Goal: Task Accomplishment & Management: Manage account settings

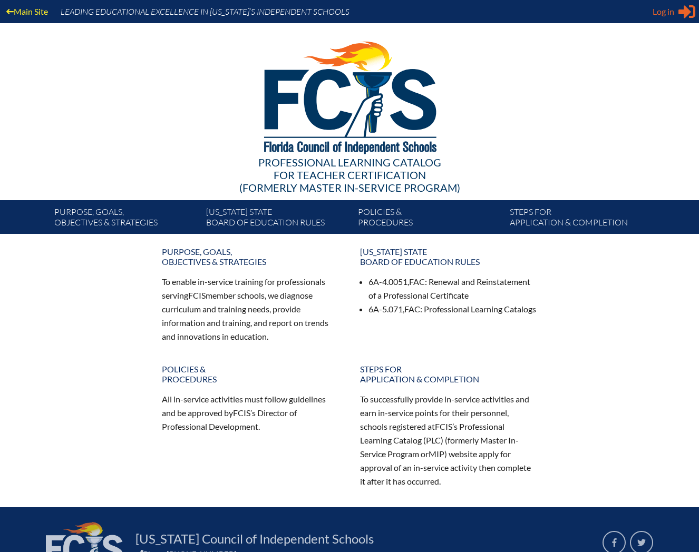
type input "[EMAIL_ADDRESS][DOMAIN_NAME]"
click at [683, 13] on icon at bounding box center [686, 11] width 17 height 13
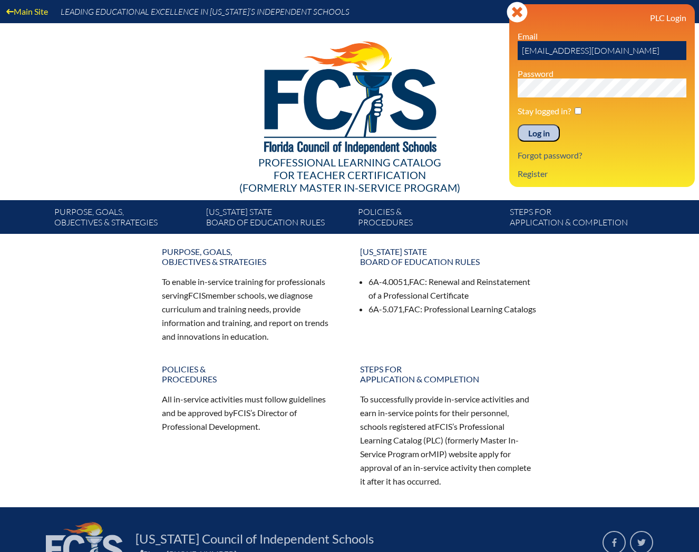
click at [542, 134] on input "Log in" at bounding box center [538, 133] width 42 height 18
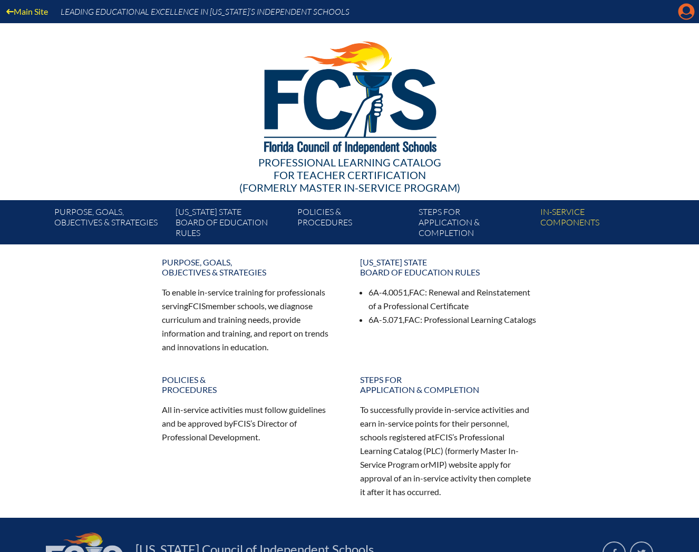
click at [683, 14] on icon "Manage account" at bounding box center [685, 11] width 17 height 17
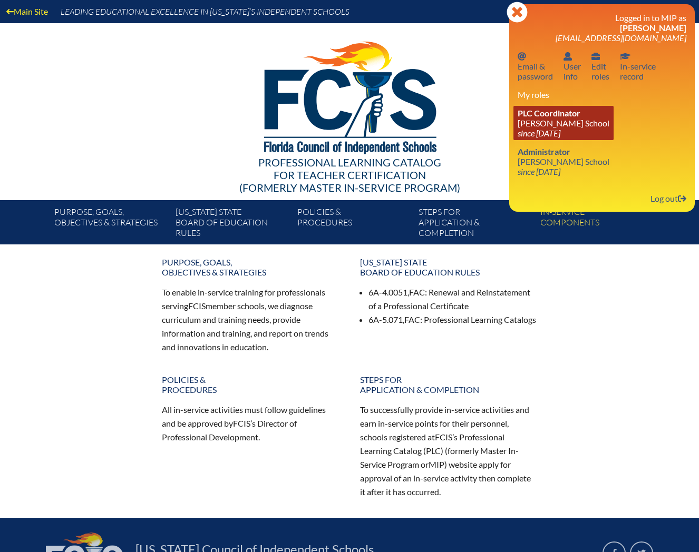
click at [532, 134] on icon "since [DATE]" at bounding box center [538, 133] width 43 height 10
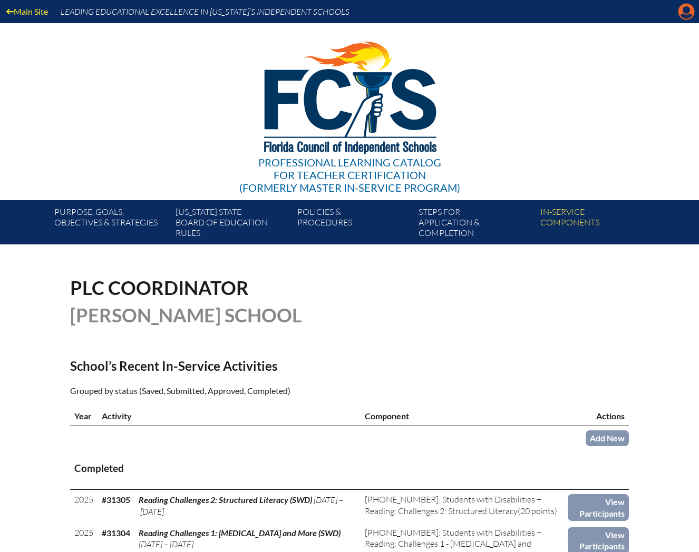
click at [680, 16] on icon at bounding box center [686, 12] width 16 height 16
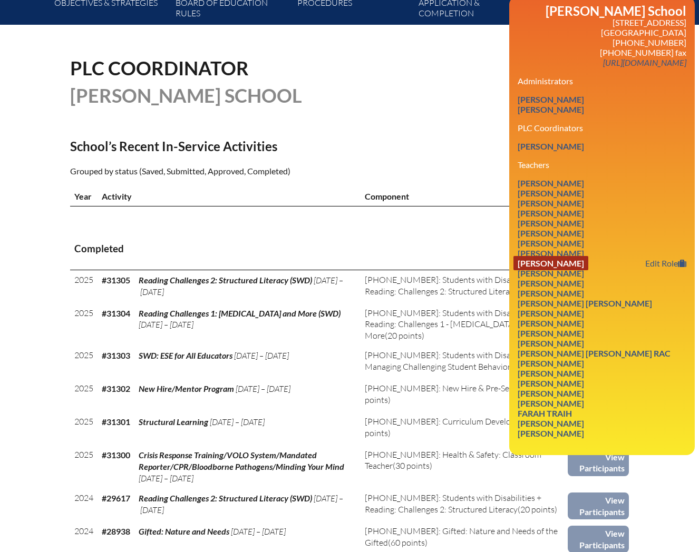
scroll to position [221, 0]
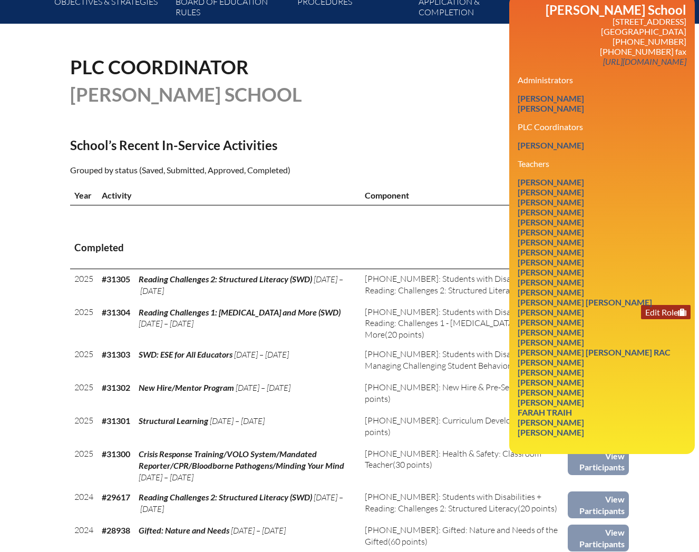
click at [683, 316] on icon at bounding box center [681, 312] width 8 height 7
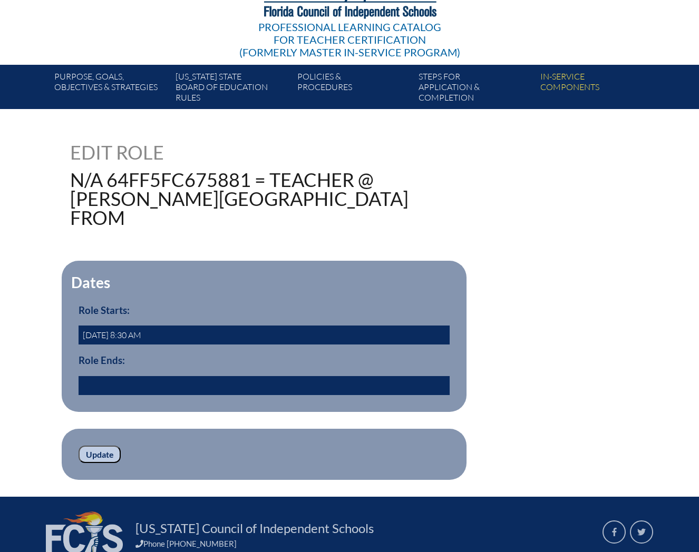
scroll to position [214, 0]
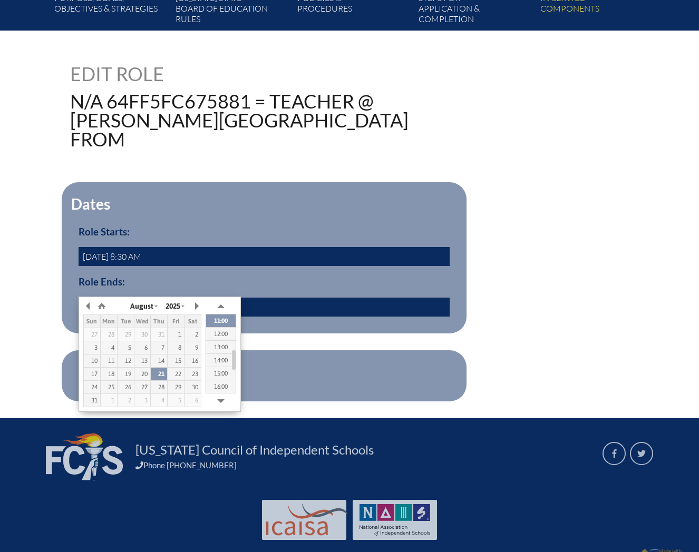
click at [242, 298] on input "text" at bounding box center [263, 307] width 371 height 19
click at [89, 302] on button "button" at bounding box center [88, 306] width 11 height 16
click at [86, 305] on button "button" at bounding box center [88, 306] width 11 height 16
click at [181, 376] on div "23" at bounding box center [176, 373] width 16 height 7
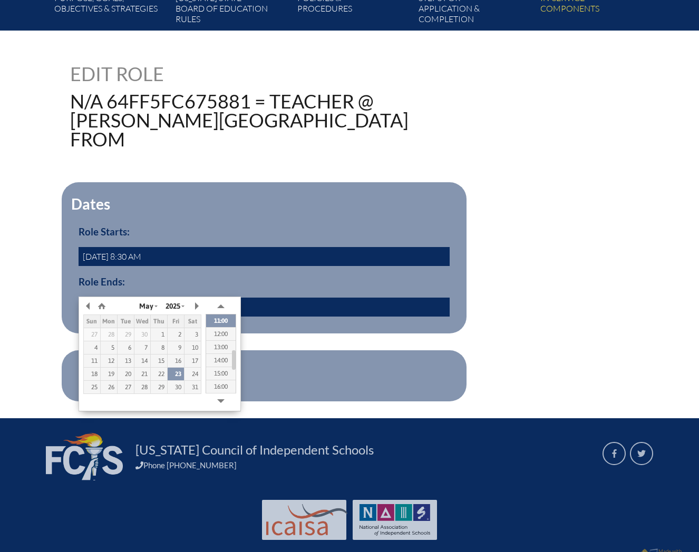
click at [277, 318] on form "Dates Role Starts: 2023-08-08 8:30 AM Role Ends: 2025/05/23 11:00 yes Update" at bounding box center [349, 291] width 558 height 219
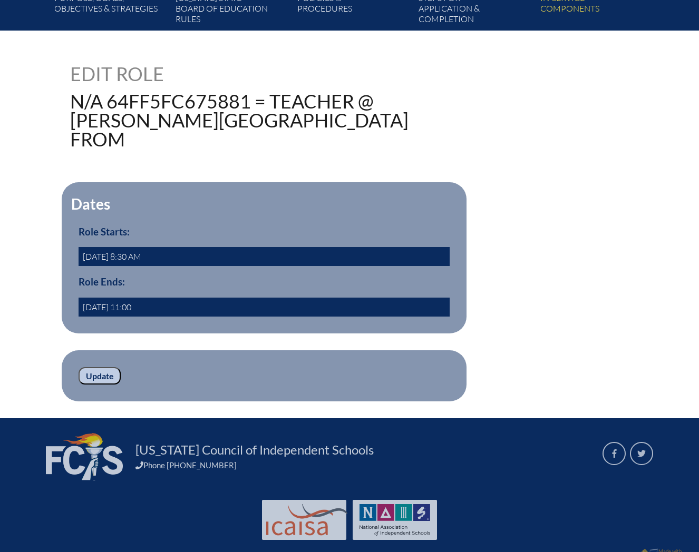
click at [165, 298] on input "2025/05/23 11:00" at bounding box center [263, 307] width 371 height 19
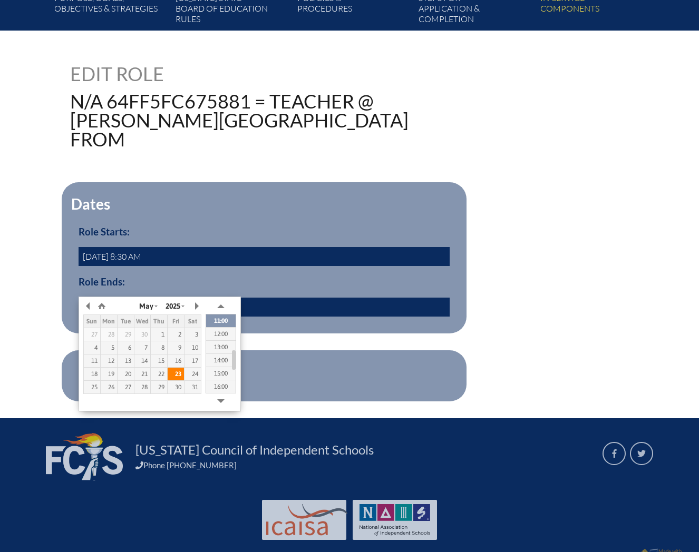
click at [178, 371] on div "23" at bounding box center [176, 373] width 16 height 7
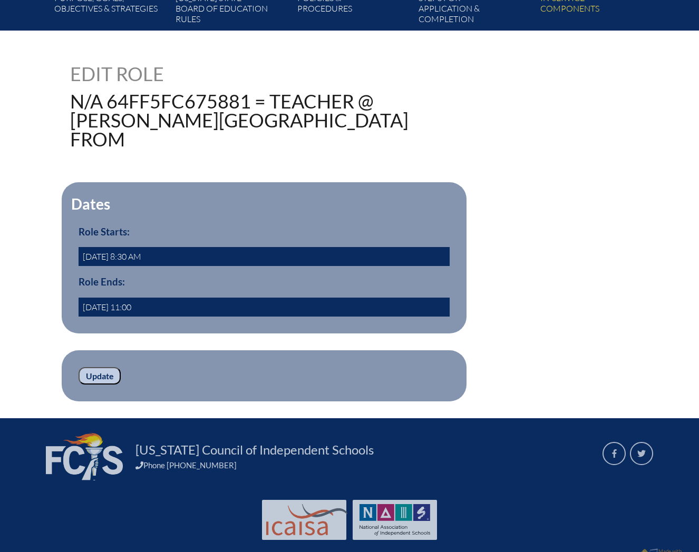
drag, startPoint x: 138, startPoint y: 287, endPoint x: 130, endPoint y: 287, distance: 7.9
click at [130, 298] on input "2025/05/23 11:00" at bounding box center [263, 307] width 371 height 19
type input "2025/05/23 04:00"
click at [106, 367] on input "Update" at bounding box center [99, 376] width 42 height 18
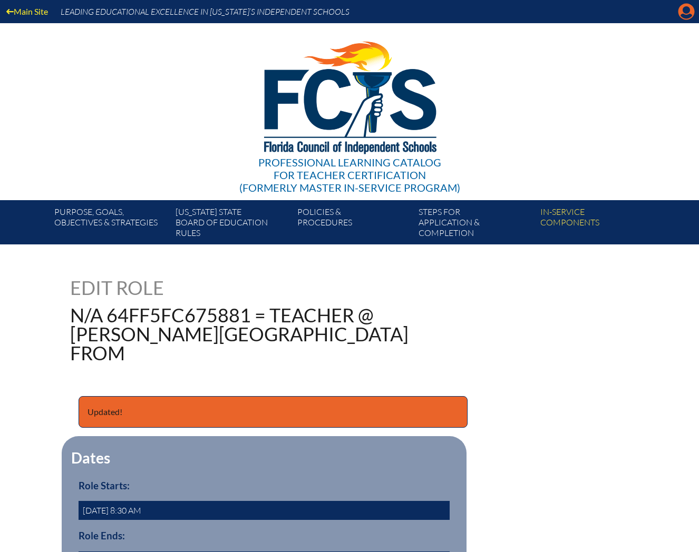
click at [682, 17] on icon "Manage account" at bounding box center [685, 11] width 17 height 17
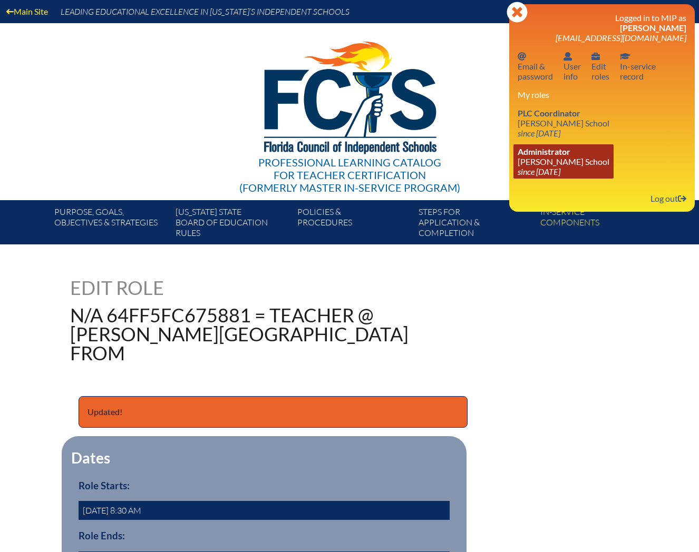
click at [553, 156] on span "Administrator" at bounding box center [543, 151] width 53 height 10
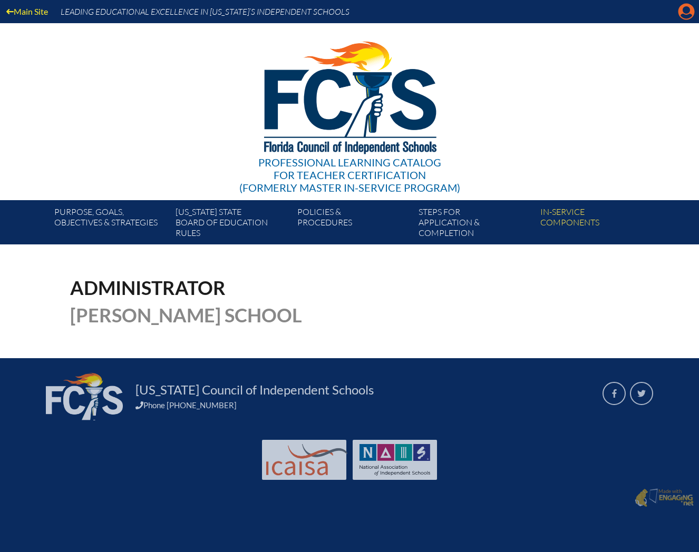
click at [679, 17] on icon "Manage account" at bounding box center [685, 11] width 17 height 17
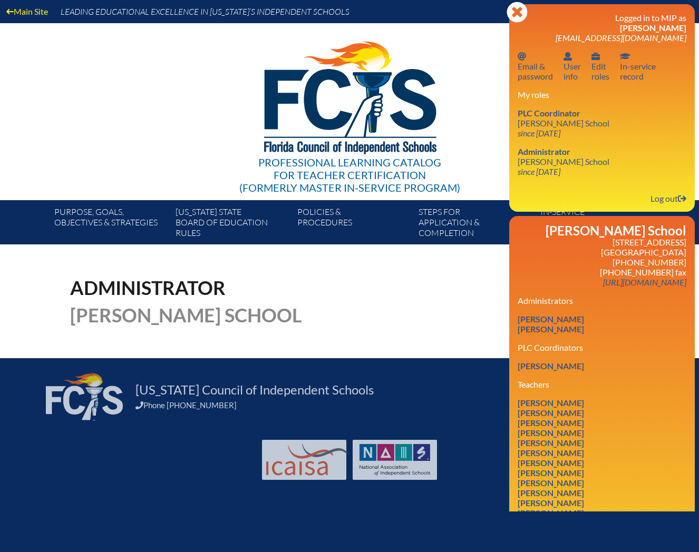
scroll to position [172, 0]
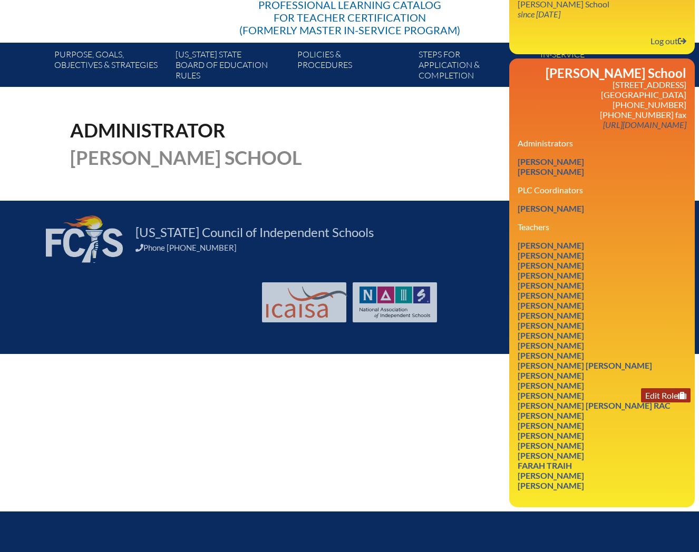
click at [685, 392] on icon at bounding box center [681, 395] width 8 height 7
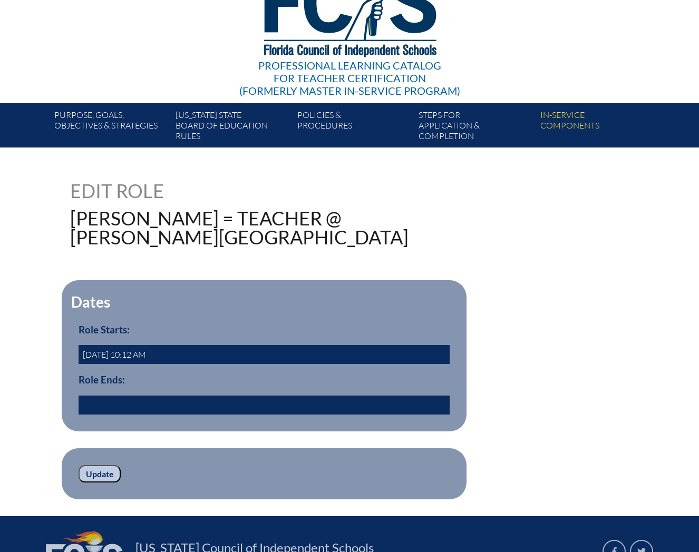
scroll to position [213, 0]
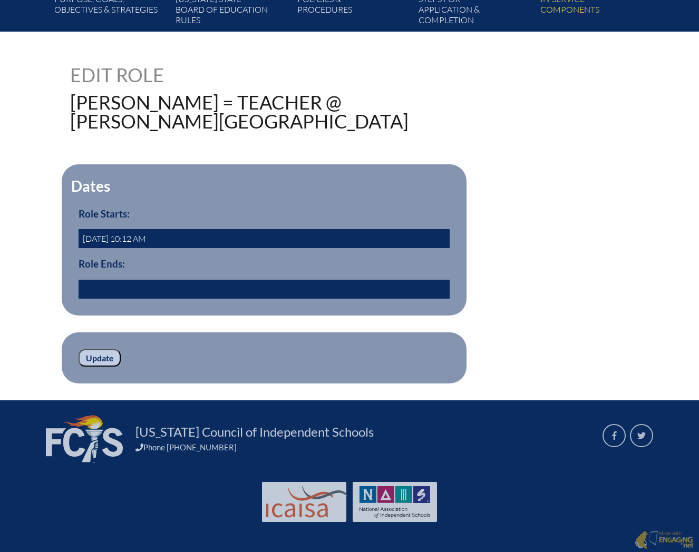
click at [186, 280] on input "text" at bounding box center [263, 289] width 371 height 19
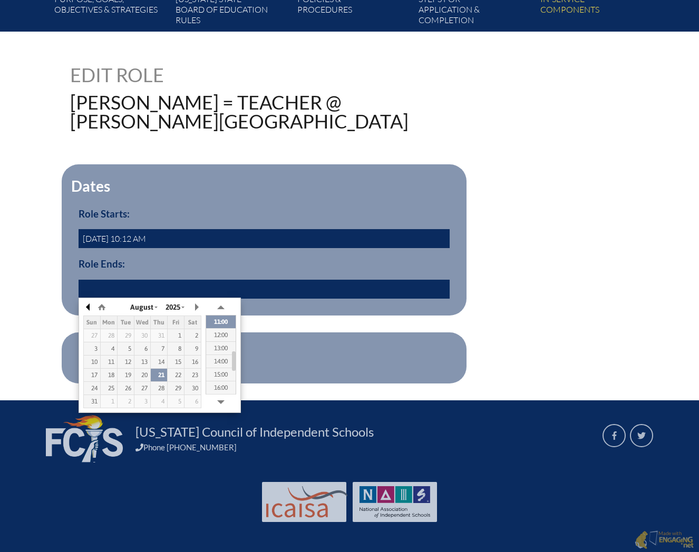
click at [90, 307] on button "button" at bounding box center [88, 307] width 11 height 16
click at [180, 373] on div "23" at bounding box center [176, 374] width 16 height 7
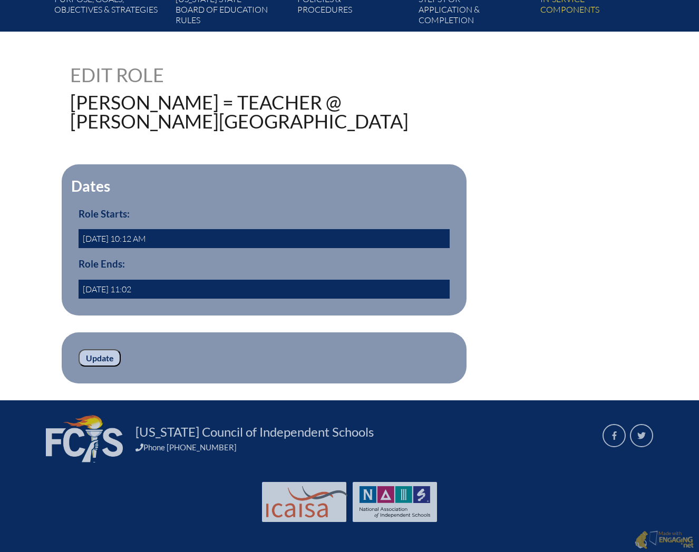
drag, startPoint x: 151, startPoint y: 288, endPoint x: 132, endPoint y: 287, distance: 19.0
click at [132, 287] on input "2025/05/23 11:02" at bounding box center [263, 289] width 371 height 19
click at [141, 287] on input "2025/05/23 11:02" at bounding box center [263, 289] width 371 height 19
drag, startPoint x: 137, startPoint y: 287, endPoint x: 131, endPoint y: 288, distance: 6.3
click at [131, 288] on input "2025/05/23 11:02" at bounding box center [263, 289] width 371 height 19
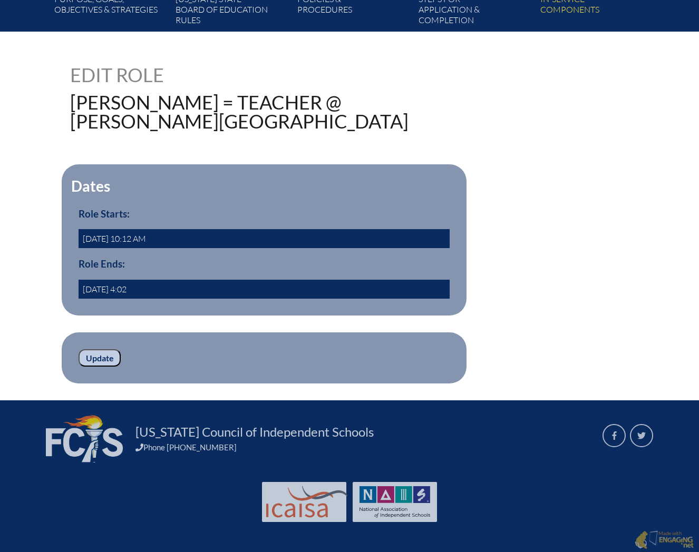
click at [150, 287] on input "2025/05/23 4:02" at bounding box center [263, 289] width 371 height 19
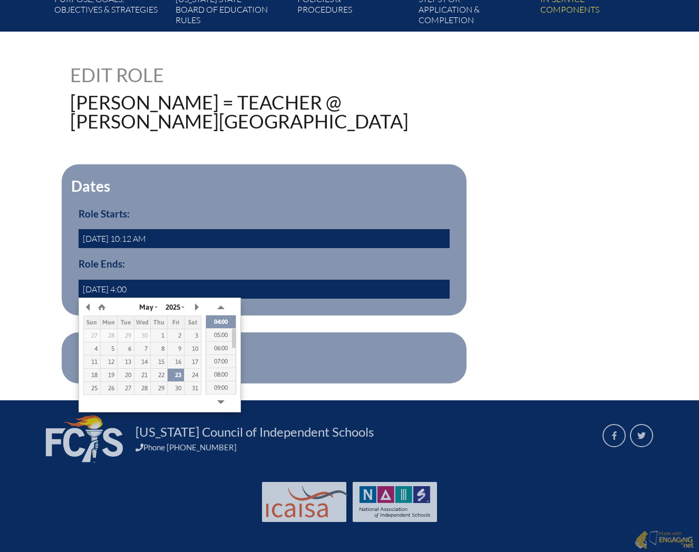
type input "2025/05/23 04:00"
click at [318, 256] on fieldset "Dates Role Starts: 2016-08-08 10:12 AM Role Ends: 2025/05/23 04:00" at bounding box center [264, 239] width 405 height 151
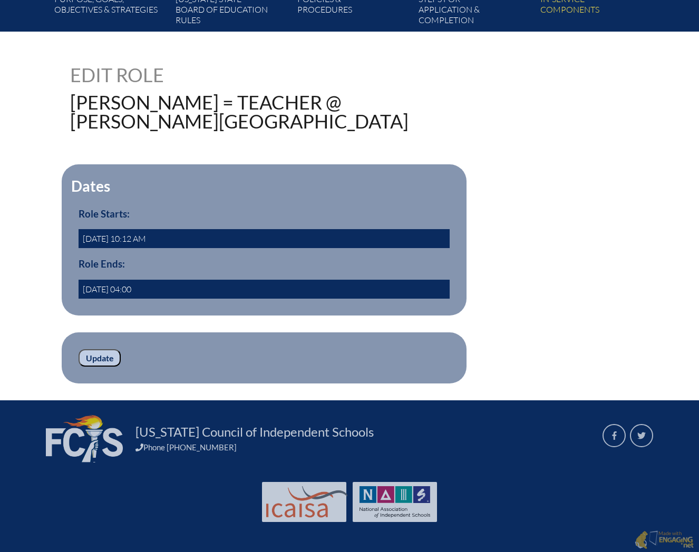
click at [95, 356] on input "Update" at bounding box center [99, 358] width 42 height 18
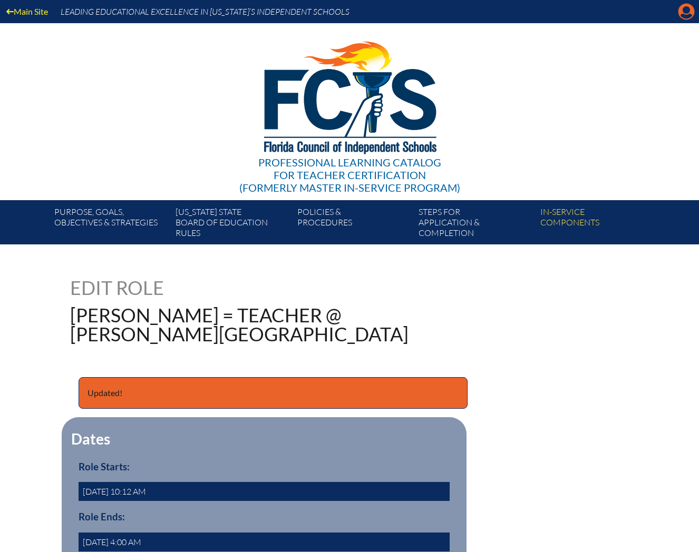
click at [682, 17] on icon "Manage account" at bounding box center [685, 11] width 17 height 17
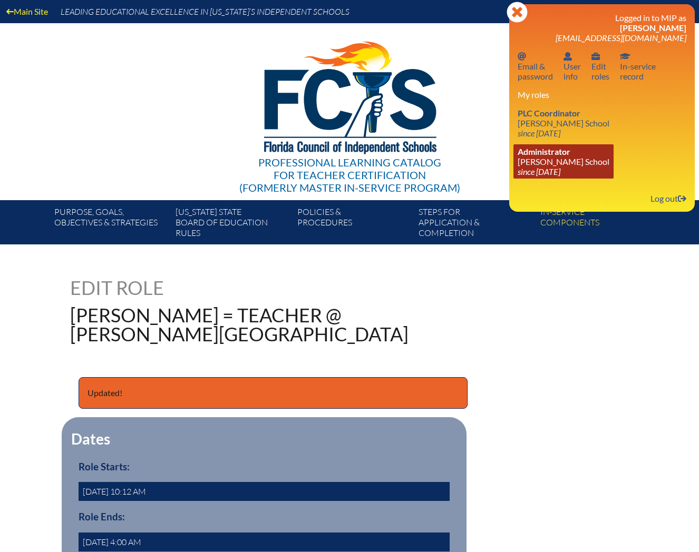
click at [549, 150] on span "Administrator" at bounding box center [543, 151] width 53 height 10
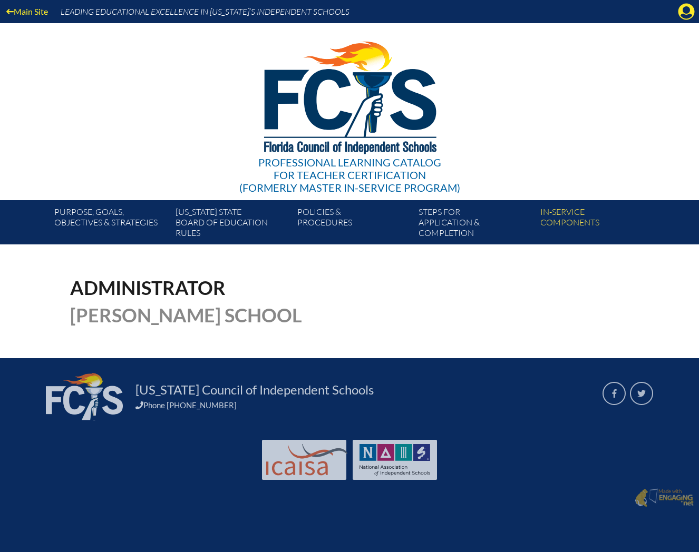
click at [531, 178] on div "Professional Learning Catalog for Teacher Certification (formerly Master In-ser…" at bounding box center [349, 111] width 641 height 177
click at [692, 15] on icon at bounding box center [686, 12] width 16 height 16
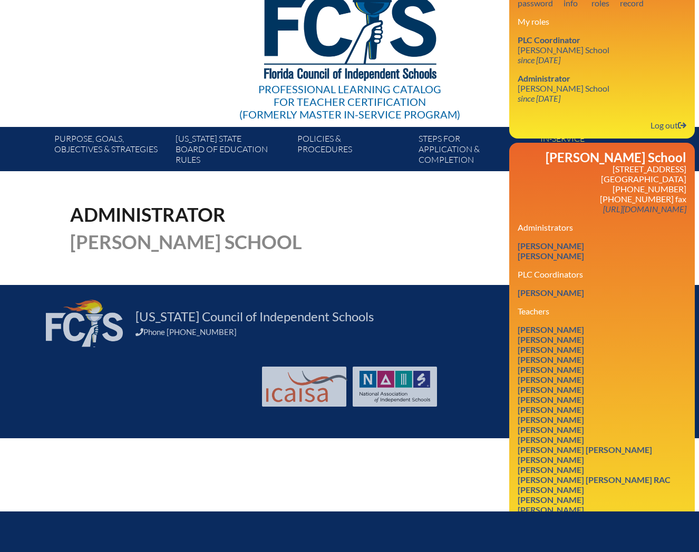
scroll to position [161, 0]
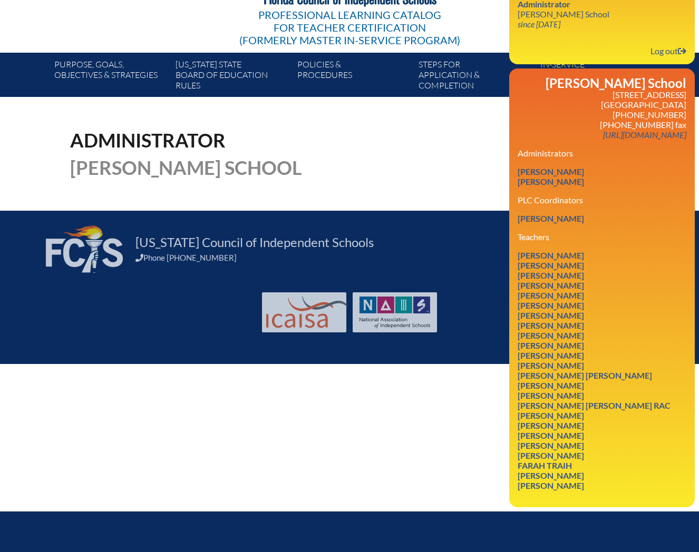
click at [382, 158] on h1 "[PERSON_NAME] School" at bounding box center [243, 167] width 346 height 19
